Goal: Navigation & Orientation: Go to known website

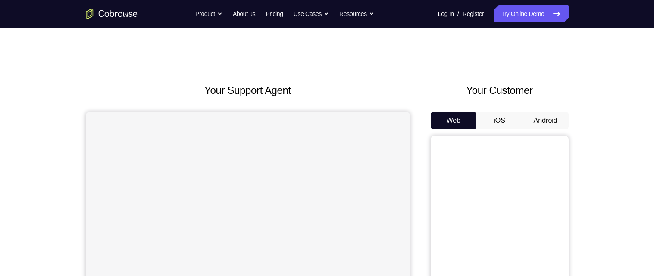
click at [547, 124] on button "Android" at bounding box center [545, 120] width 46 height 17
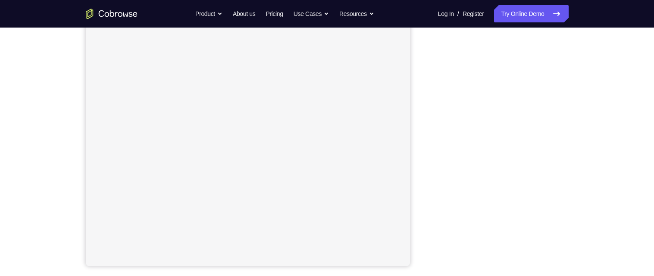
scroll to position [133, 0]
